Goal: Transaction & Acquisition: Obtain resource

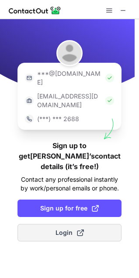
click at [68, 228] on span "Login" at bounding box center [69, 232] width 28 height 9
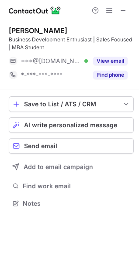
scroll to position [197, 139]
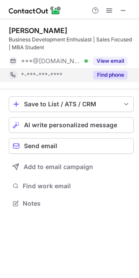
click at [110, 79] on button "Find phone" at bounding box center [110, 75] width 34 height 9
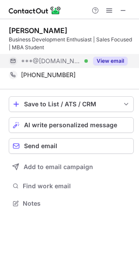
click at [104, 58] on button "View email" at bounding box center [110, 61] width 34 height 9
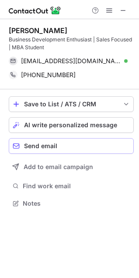
click at [86, 147] on div "Send email" at bounding box center [76, 146] width 105 height 7
click at [48, 126] on span "AI write personalized message" at bounding box center [70, 125] width 93 height 7
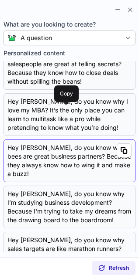
scroll to position [0, 0]
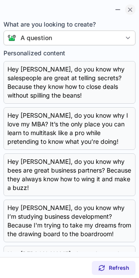
click at [129, 10] on span at bounding box center [129, 9] width 7 height 7
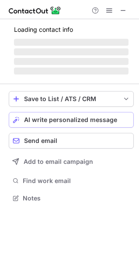
scroll to position [204, 139]
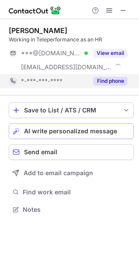
click at [109, 82] on button "Find phone" at bounding box center [110, 81] width 34 height 9
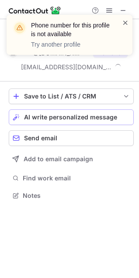
scroll to position [190, 139]
click at [126, 23] on span at bounding box center [125, 22] width 7 height 9
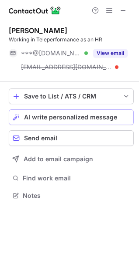
click at [111, 52] on div "Phone number for this profile is not available Try another profile Taran Verma …" at bounding box center [69, 139] width 139 height 278
click at [111, 52] on button "View email" at bounding box center [110, 53] width 34 height 9
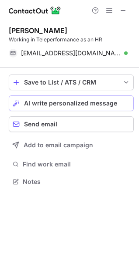
scroll to position [176, 139]
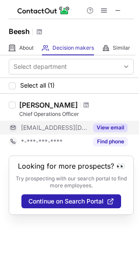
click at [101, 128] on button "View email" at bounding box center [110, 127] width 34 height 9
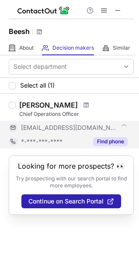
click at [106, 143] on button "Find phone" at bounding box center [110, 141] width 34 height 9
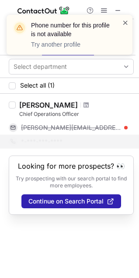
click at [126, 24] on span at bounding box center [125, 22] width 7 height 9
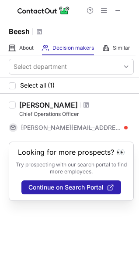
click at [93, 141] on div "[PERSON_NAME] Chief Operations Officer [PERSON_NAME][EMAIL_ADDRESS][DOMAIN_NAME]" at bounding box center [69, 118] width 139 height 48
